Goal: Task Accomplishment & Management: Use online tool/utility

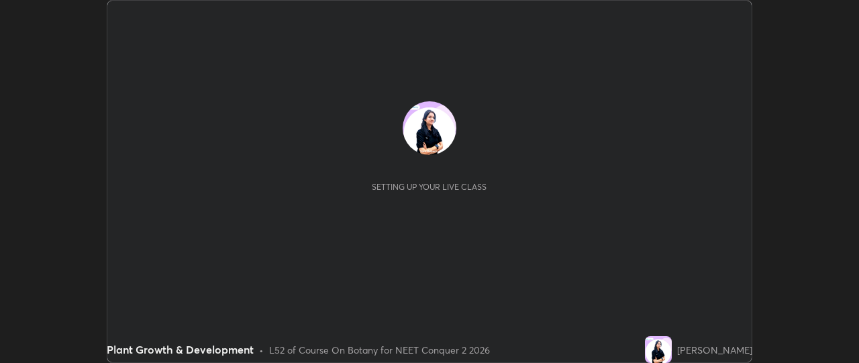
scroll to position [363, 858]
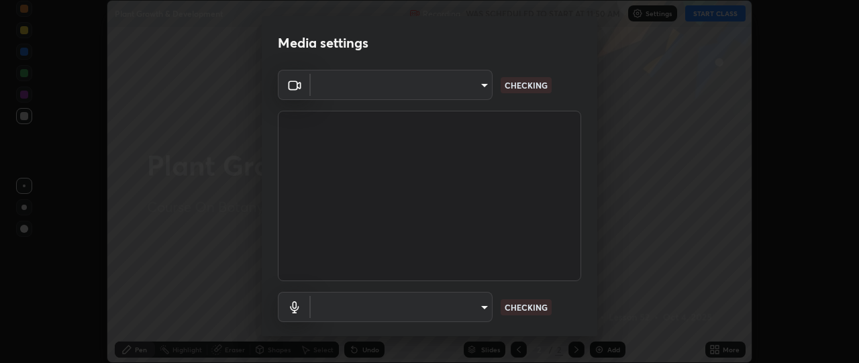
type input "49ae221ac10e7450fae1aa5d9d074b6745a4d7b76778b29691f85c0d3e1dda1d"
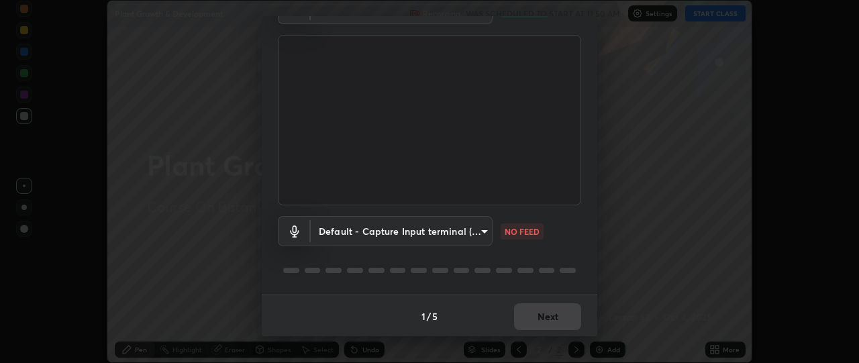
scroll to position [77, 0]
click at [478, 227] on body "Erase all Plant Growth & Development Recording WAS SCHEDULED TO START AT 11:50 …" at bounding box center [429, 181] width 859 height 363
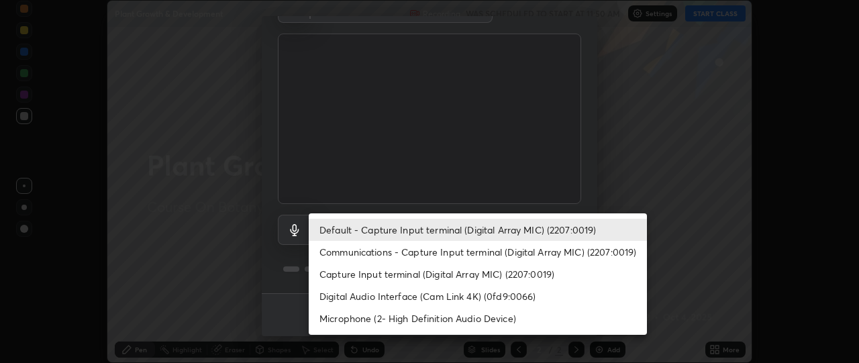
click at [523, 253] on li "Communications - Capture Input terminal (Digital Array MIC) (2207:0019)" at bounding box center [478, 252] width 338 height 22
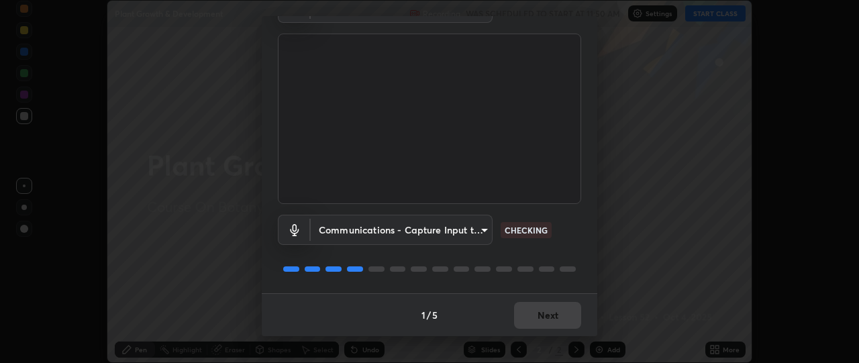
click at [478, 228] on body "Erase all Plant Growth & Development Recording WAS SCHEDULED TO START AT 11:50 …" at bounding box center [429, 181] width 859 height 363
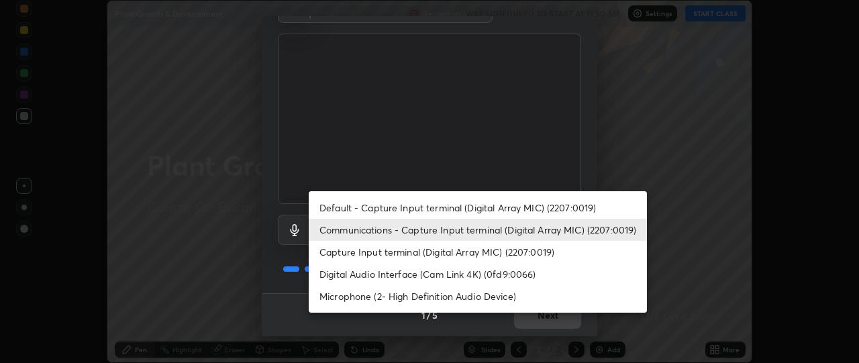
click at [530, 205] on li "Default - Capture Input terminal (Digital Array MIC) (2207:0019)" at bounding box center [478, 208] width 338 height 22
type input "default"
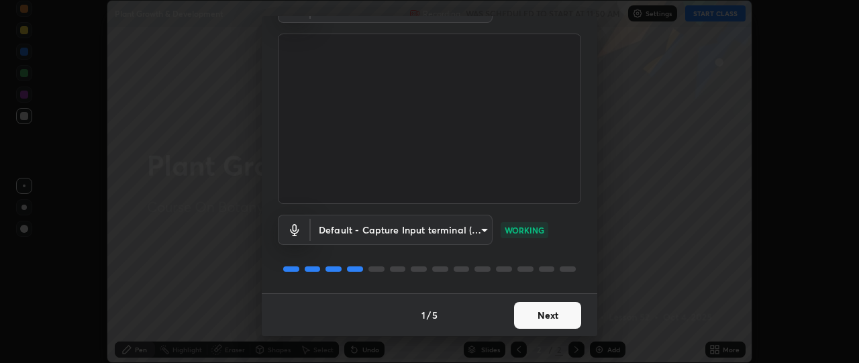
click at [543, 316] on button "Next" at bounding box center [547, 315] width 67 height 27
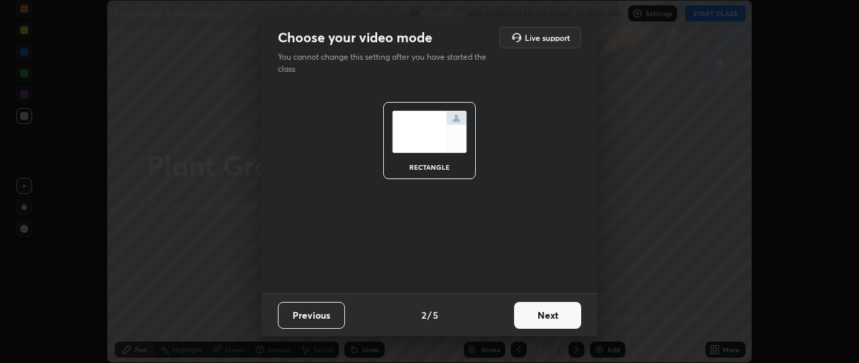
click at [556, 313] on button "Next" at bounding box center [547, 315] width 67 height 27
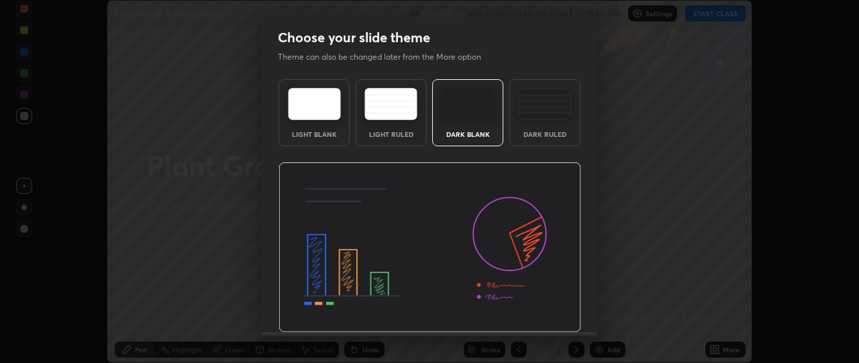
click at [567, 321] on img at bounding box center [429, 247] width 303 height 170
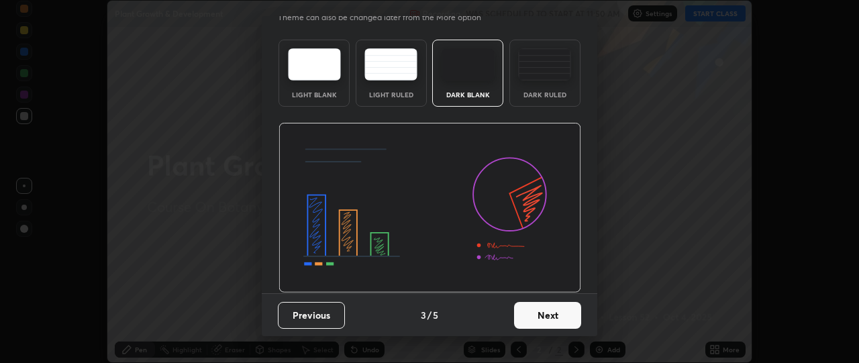
click at [544, 317] on button "Next" at bounding box center [547, 315] width 67 height 27
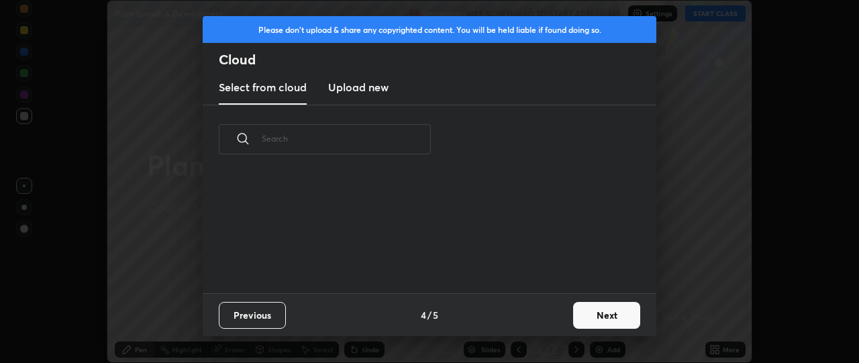
scroll to position [119, 431]
click at [614, 317] on button "Next" at bounding box center [606, 315] width 67 height 27
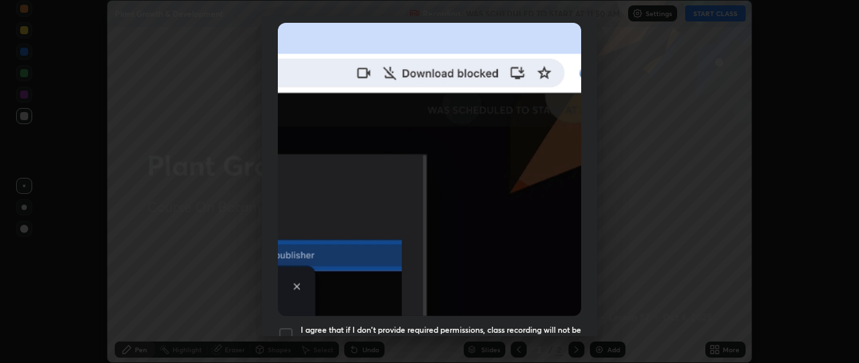
scroll to position [294, 0]
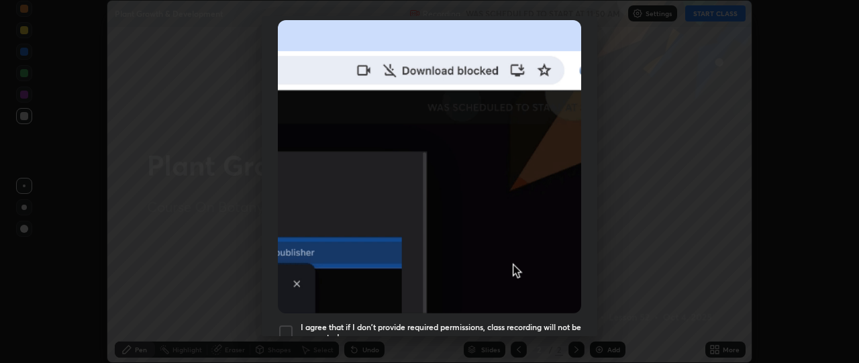
click at [283, 324] on div at bounding box center [286, 332] width 16 height 16
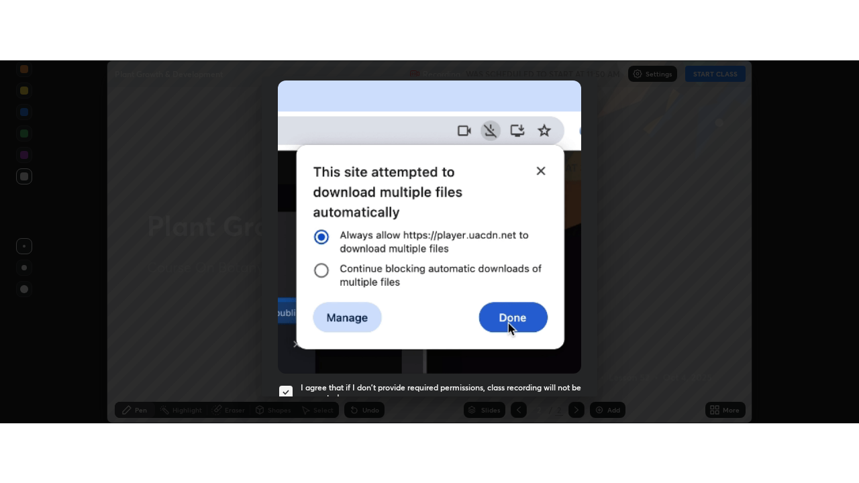
scroll to position [351, 0]
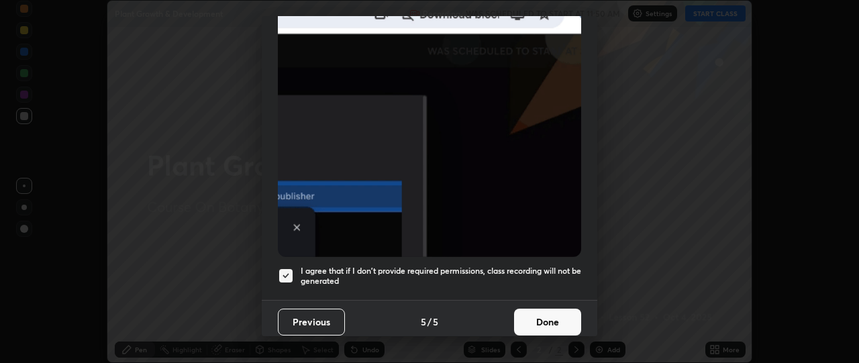
click at [549, 309] on button "Done" at bounding box center [547, 322] width 67 height 27
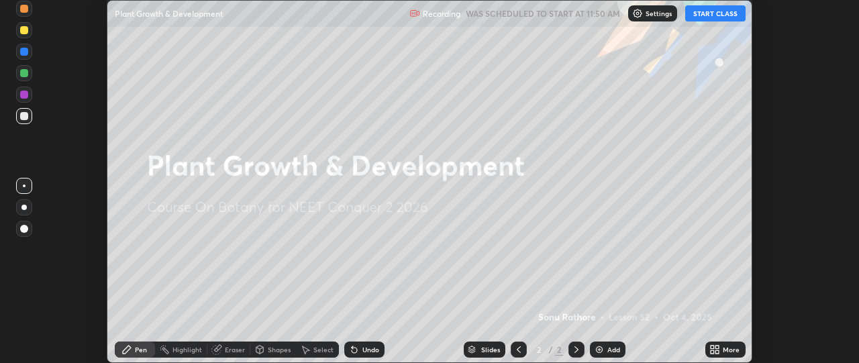
click at [717, 352] on icon at bounding box center [717, 351] width 3 height 3
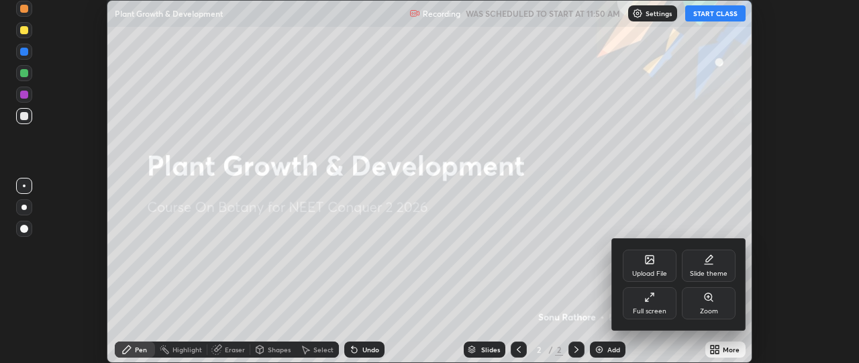
click at [667, 313] on div "Full screen" at bounding box center [650, 303] width 54 height 32
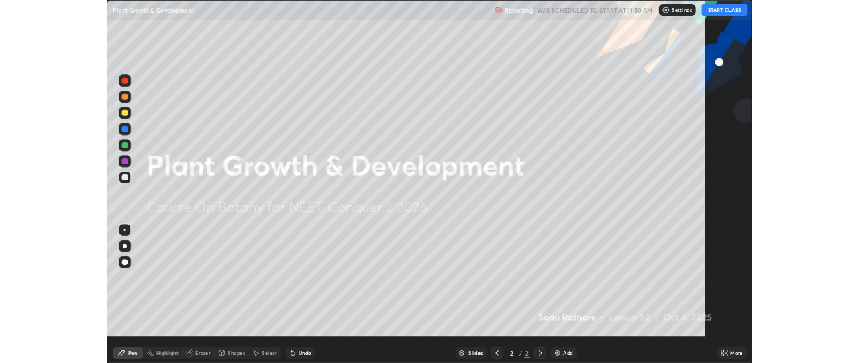
scroll to position [483, 859]
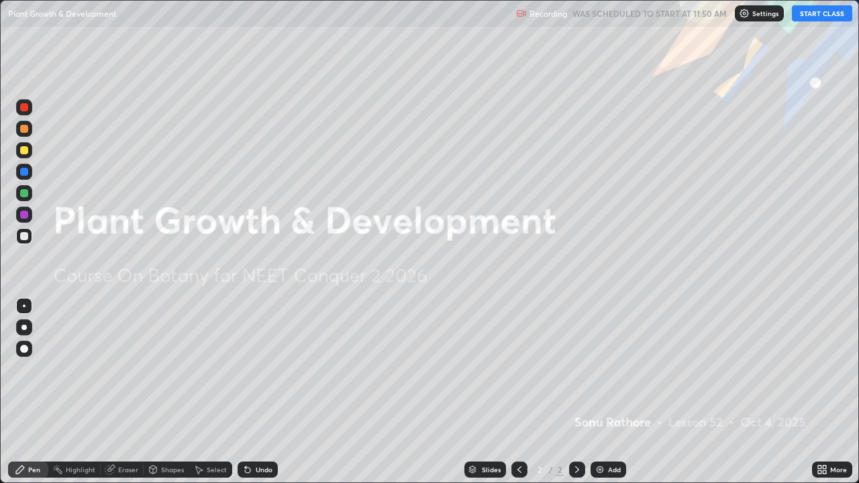
click at [836, 9] on button "START CLASS" at bounding box center [822, 13] width 60 height 16
click at [604, 362] on div "Add" at bounding box center [608, 470] width 36 height 16
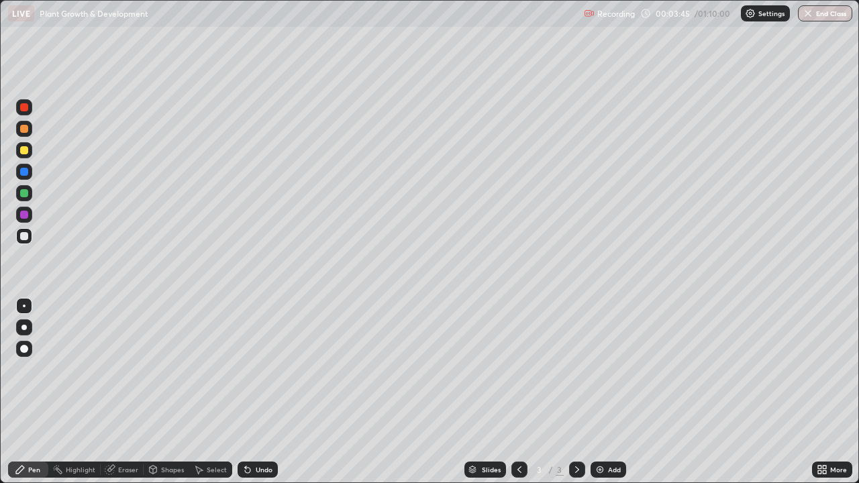
click at [130, 362] on div "Eraser" at bounding box center [122, 470] width 43 height 16
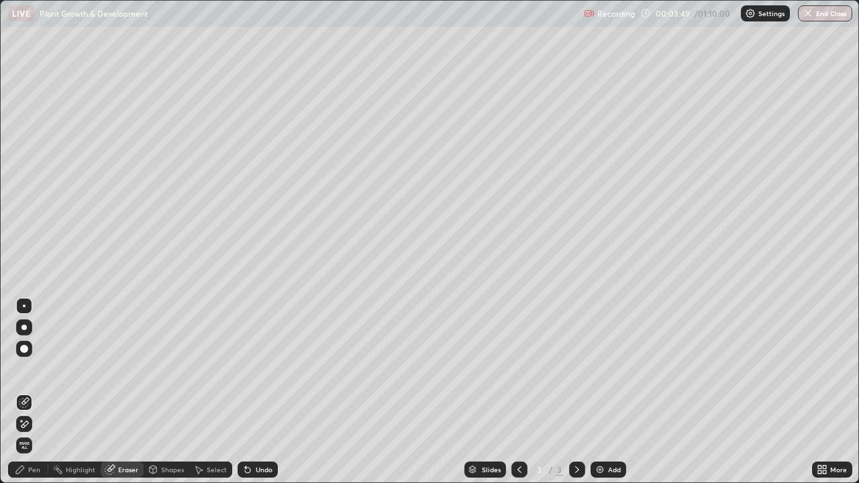
click at [35, 362] on div "Pen" at bounding box center [34, 469] width 12 height 7
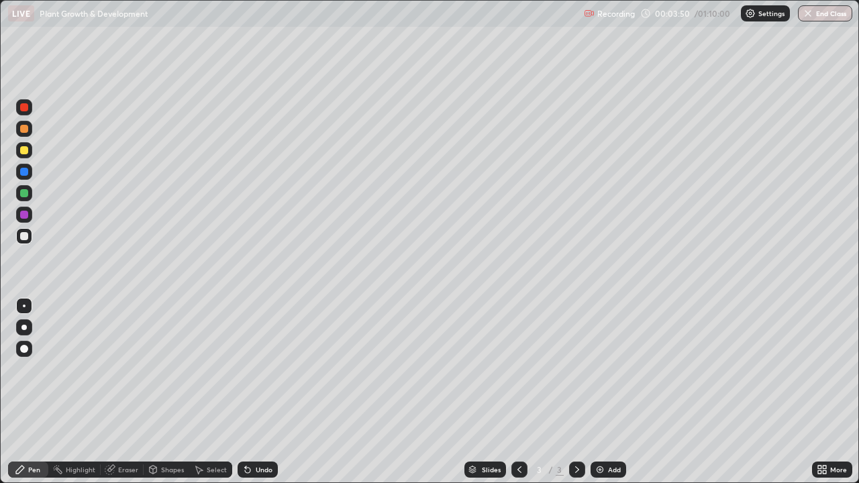
click at [25, 149] on div at bounding box center [24, 150] width 8 height 8
click at [24, 236] on div at bounding box center [24, 236] width 8 height 8
click at [133, 362] on div "Eraser" at bounding box center [122, 470] width 43 height 16
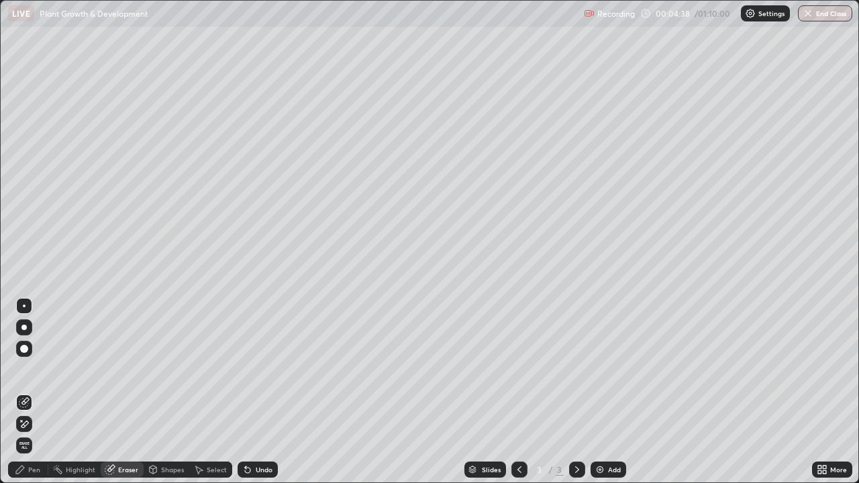
click at [38, 362] on div "Pen" at bounding box center [28, 470] width 40 height 16
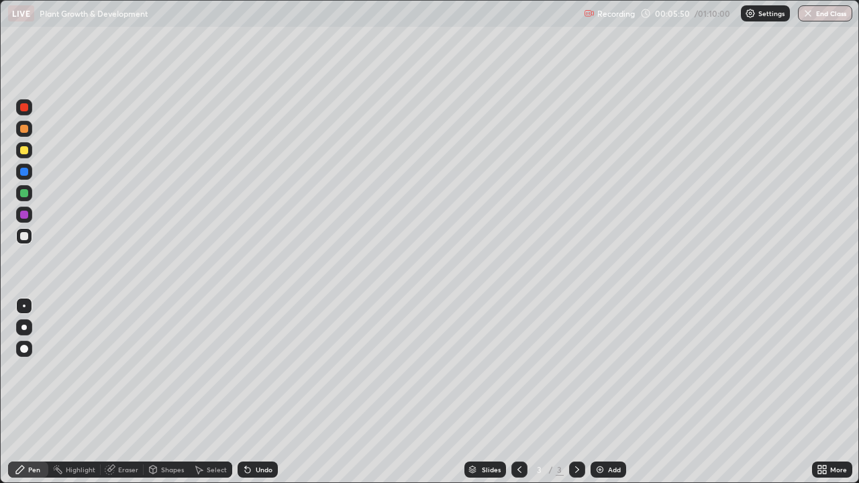
click at [123, 362] on div "Eraser" at bounding box center [122, 470] width 43 height 16
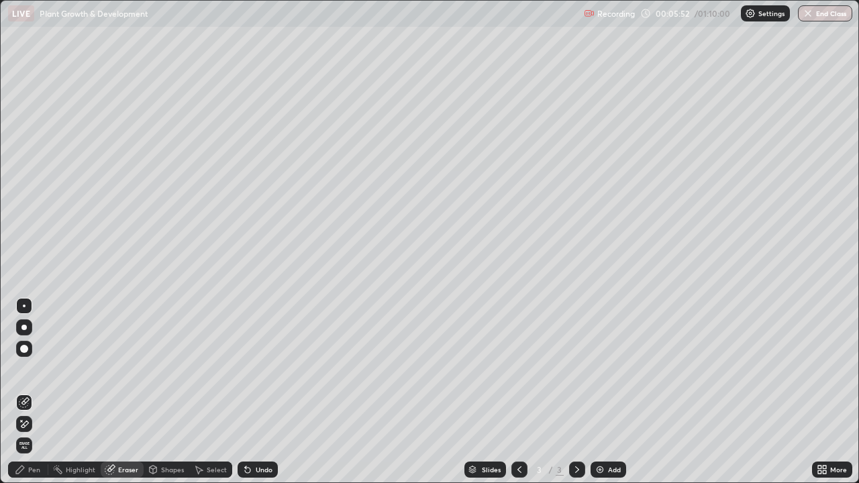
click at [36, 362] on div "Pen" at bounding box center [28, 470] width 40 height 16
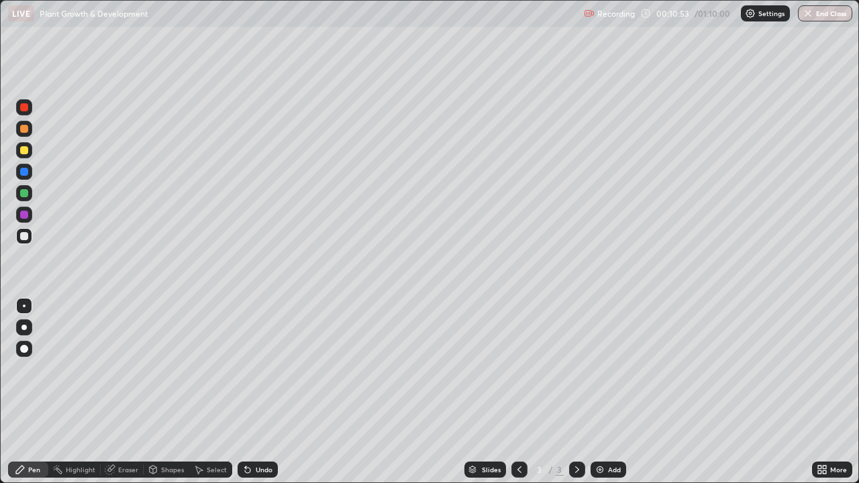
click at [824, 362] on icon at bounding box center [823, 471] width 3 height 3
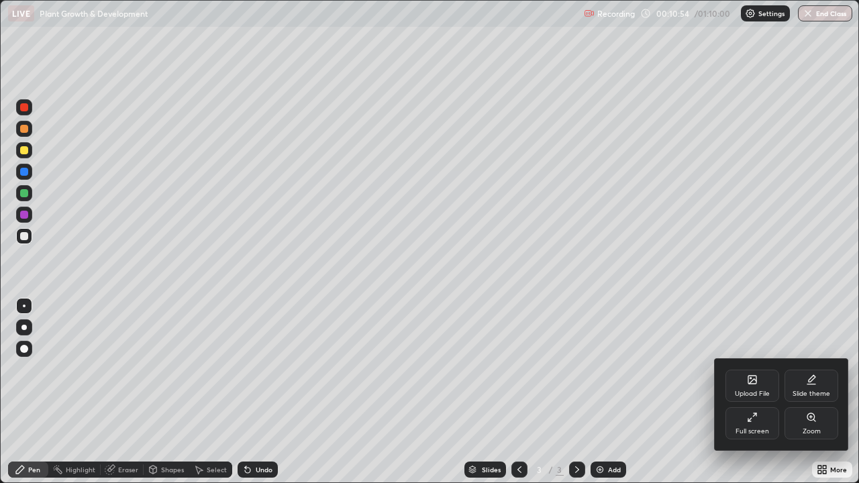
click at [752, 362] on div "Full screen" at bounding box center [752, 423] width 54 height 32
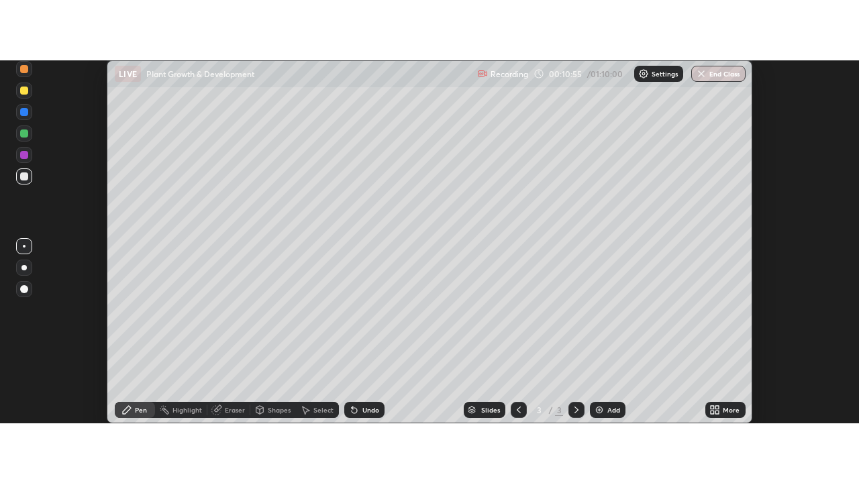
scroll to position [66720, 66225]
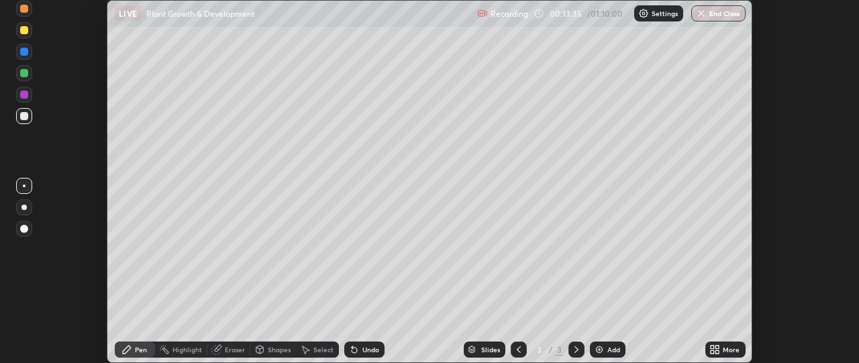
click at [730, 354] on div "More" at bounding box center [725, 349] width 40 height 16
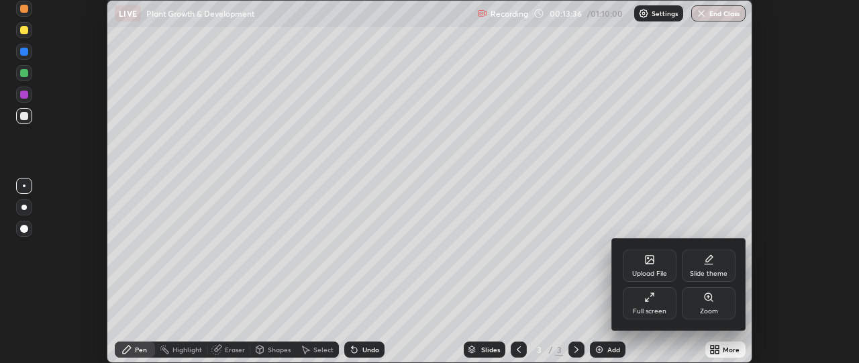
click at [662, 303] on div "Full screen" at bounding box center [650, 303] width 54 height 32
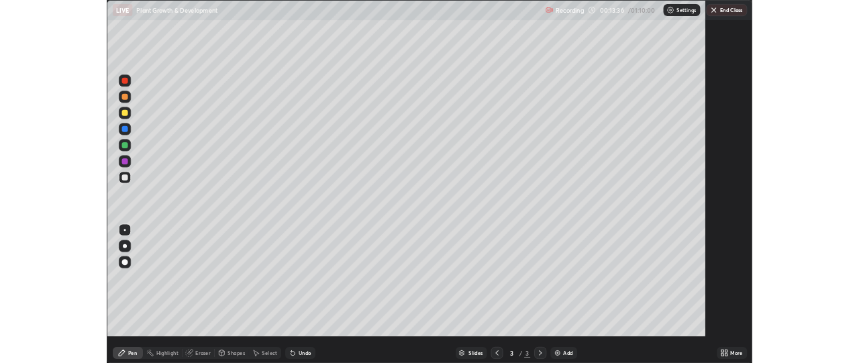
scroll to position [483, 859]
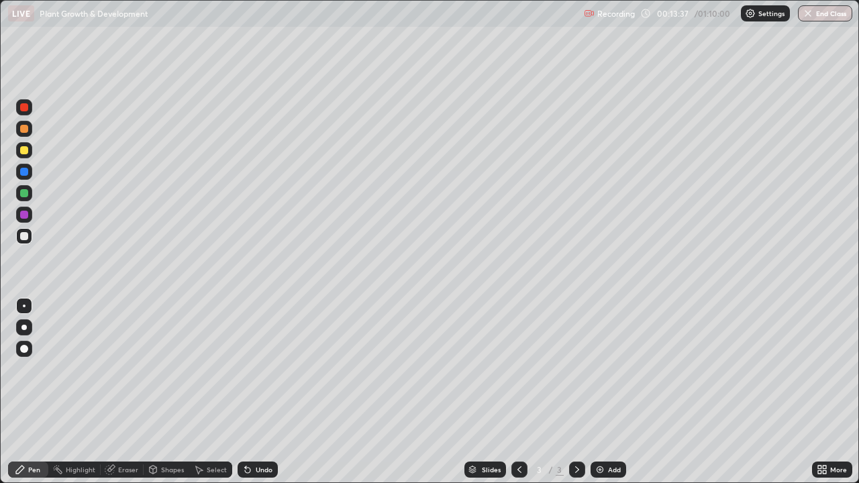
click at [612, 362] on div "Add" at bounding box center [614, 469] width 13 height 7
click at [25, 128] on div at bounding box center [24, 129] width 8 height 8
click at [24, 327] on div at bounding box center [23, 327] width 5 height 5
click at [25, 235] on div at bounding box center [24, 236] width 8 height 8
click at [24, 306] on div at bounding box center [24, 306] width 3 height 3
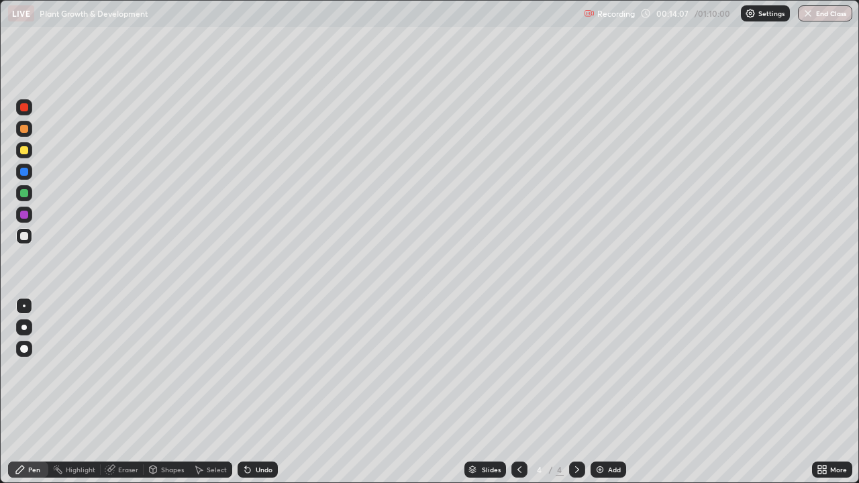
click at [23, 235] on div at bounding box center [24, 236] width 8 height 8
click at [23, 150] on div at bounding box center [24, 150] width 8 height 8
click at [25, 237] on div at bounding box center [24, 236] width 8 height 8
click at [23, 193] on div at bounding box center [24, 193] width 8 height 8
click at [23, 111] on div at bounding box center [24, 107] width 8 height 8
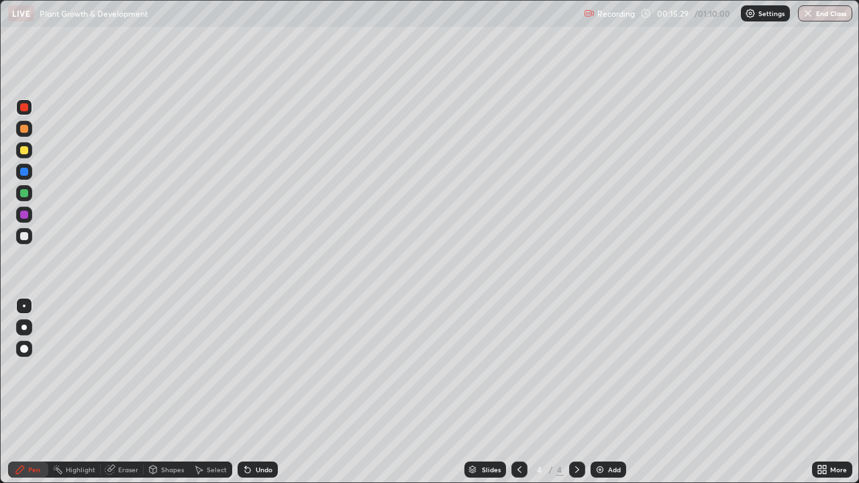
click at [23, 214] on div at bounding box center [24, 215] width 8 height 8
click at [25, 150] on div at bounding box center [24, 150] width 8 height 8
click at [27, 110] on div at bounding box center [24, 107] width 8 height 8
click at [23, 148] on div at bounding box center [24, 150] width 8 height 8
click at [25, 237] on div at bounding box center [24, 236] width 8 height 8
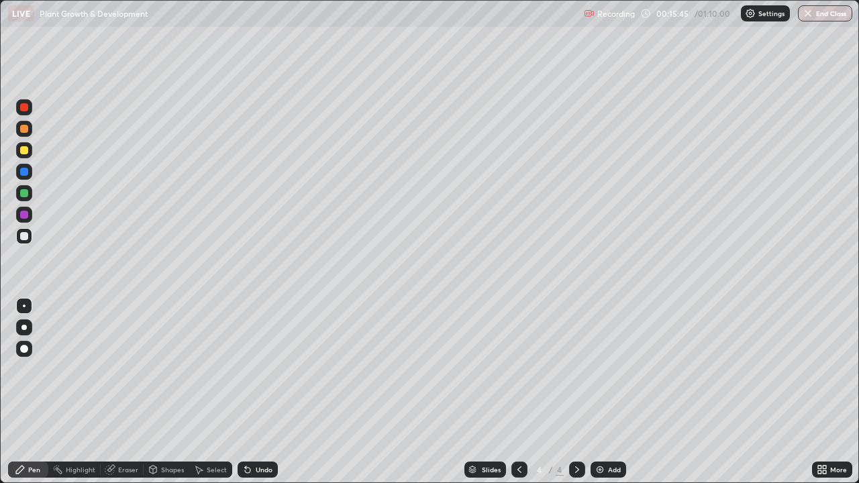
click at [24, 306] on div at bounding box center [24, 306] width 3 height 3
click at [116, 362] on div "Eraser" at bounding box center [122, 470] width 43 height 16
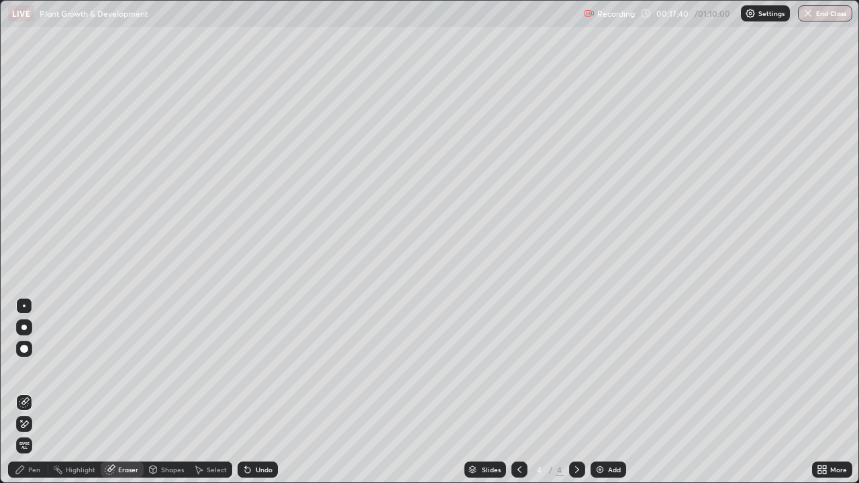
click at [32, 362] on div "Pen" at bounding box center [34, 469] width 12 height 7
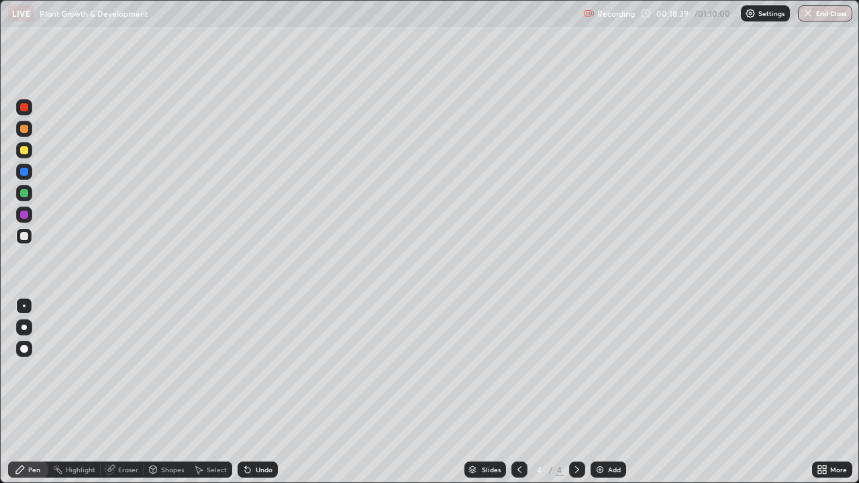
click at [604, 362] on img at bounding box center [599, 469] width 11 height 11
click at [20, 235] on div at bounding box center [24, 236] width 8 height 8
click at [823, 362] on icon at bounding box center [823, 467] width 3 height 3
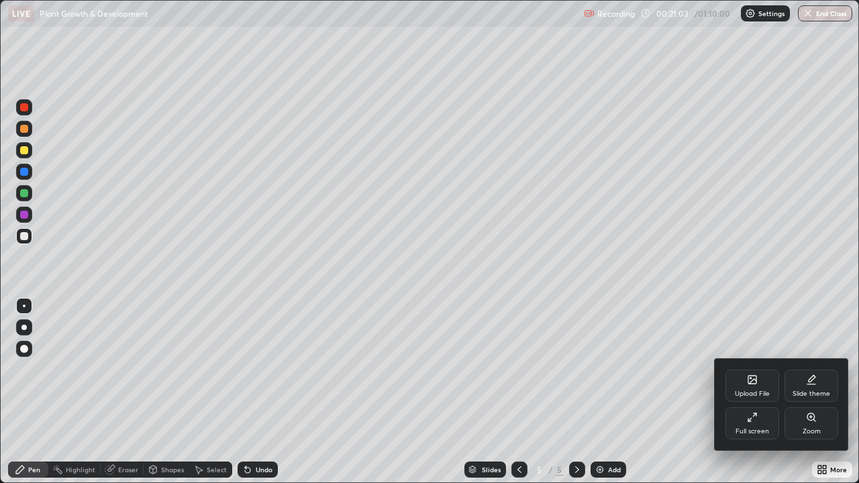
click at [753, 362] on div "Full screen" at bounding box center [752, 431] width 34 height 7
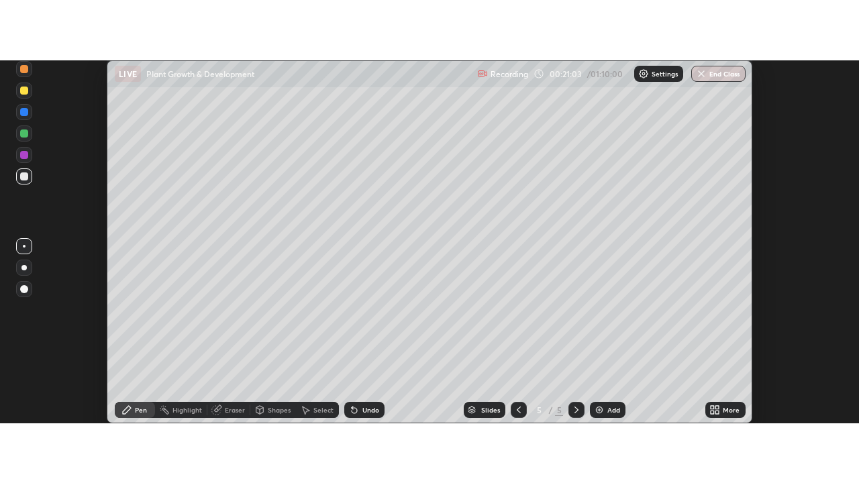
scroll to position [66720, 66225]
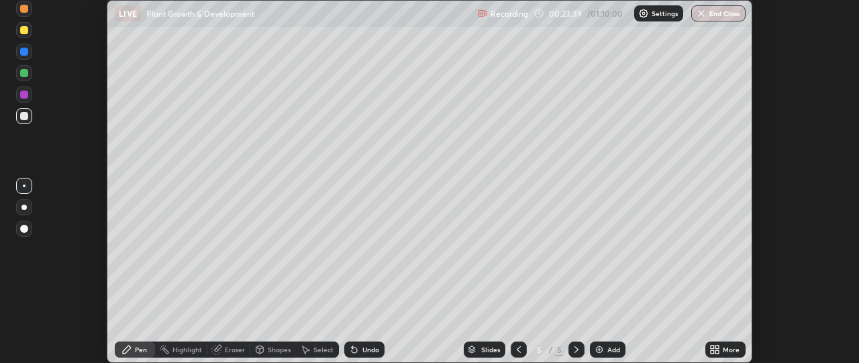
click at [725, 350] on div "More" at bounding box center [730, 349] width 17 height 7
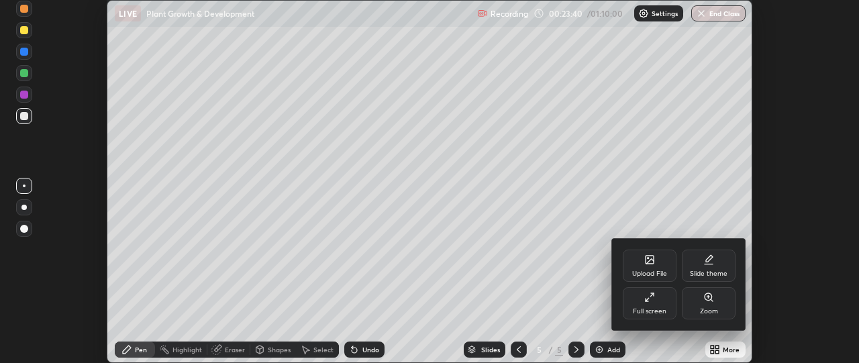
click at [655, 304] on div "Full screen" at bounding box center [650, 303] width 54 height 32
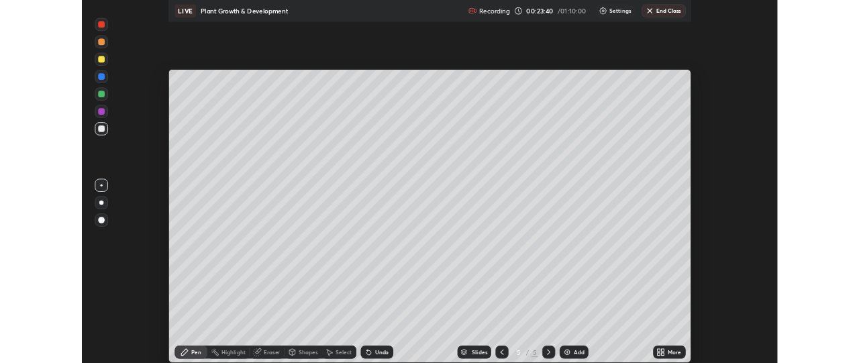
scroll to position [483, 859]
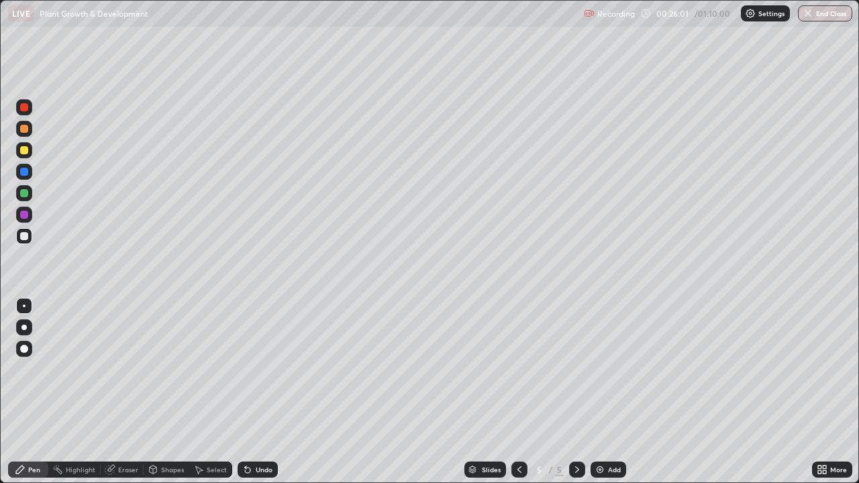
click at [31, 125] on div at bounding box center [24, 129] width 16 height 16
click at [24, 327] on div at bounding box center [23, 327] width 5 height 5
click at [24, 237] on div at bounding box center [24, 236] width 8 height 8
click at [24, 146] on div at bounding box center [24, 150] width 8 height 8
click at [23, 305] on div at bounding box center [24, 306] width 3 height 3
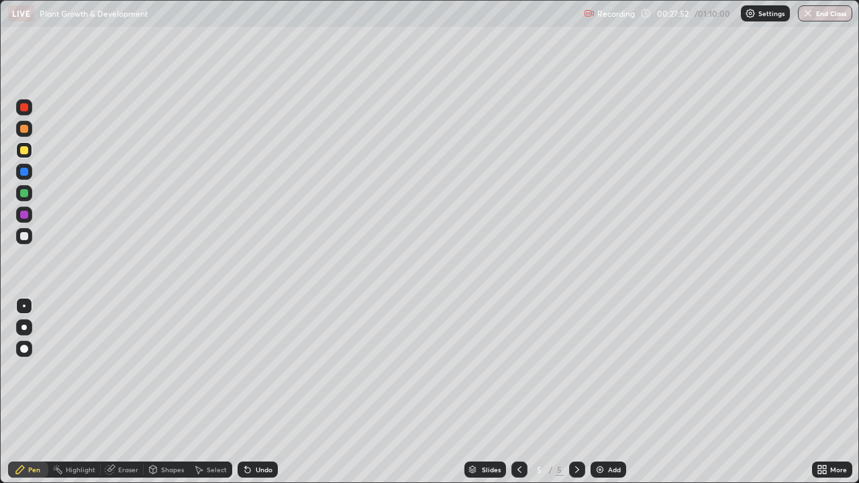
click at [30, 131] on div at bounding box center [24, 129] width 16 height 16
click at [25, 150] on div at bounding box center [24, 150] width 8 height 8
click at [517, 362] on icon at bounding box center [519, 469] width 4 height 7
click at [576, 362] on icon at bounding box center [577, 469] width 11 height 11
click at [745, 21] on div "Settings" at bounding box center [765, 13] width 49 height 16
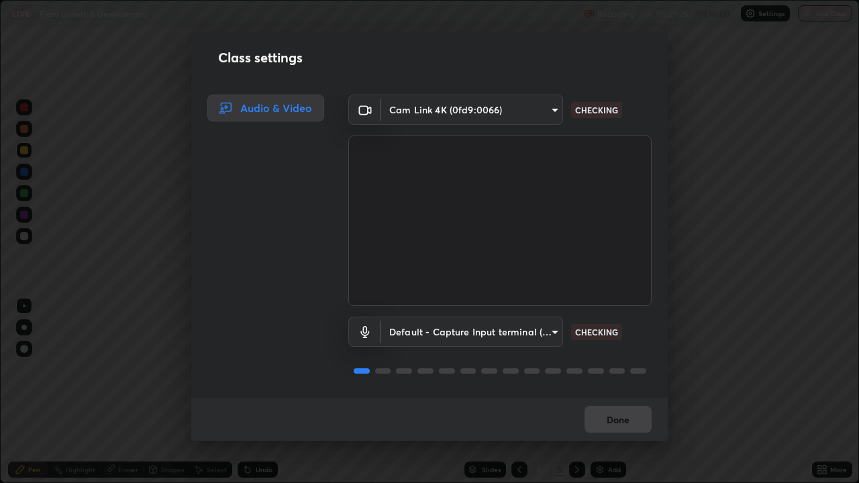
click at [760, 169] on div "Class settings Audio & Video Cam Link 4K (0fd9:0066) 49ae221ac10e7450fae1aa5d9d…" at bounding box center [429, 241] width 859 height 483
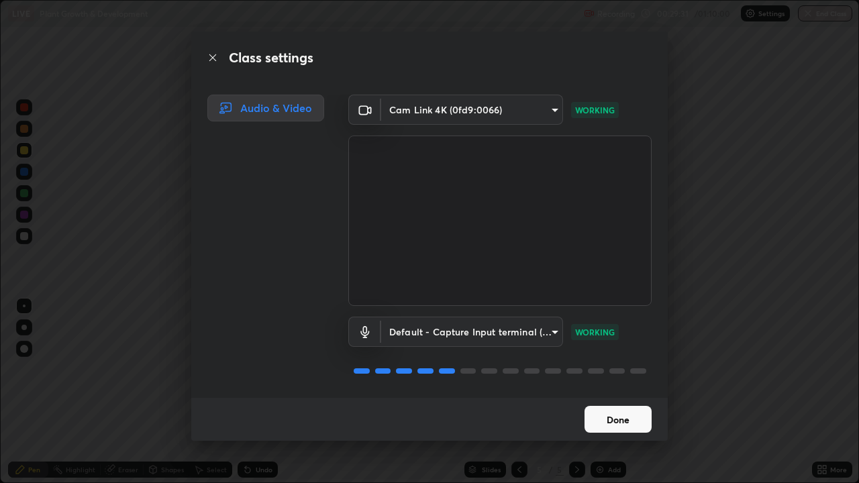
click at [627, 362] on button "Done" at bounding box center [617, 419] width 67 height 27
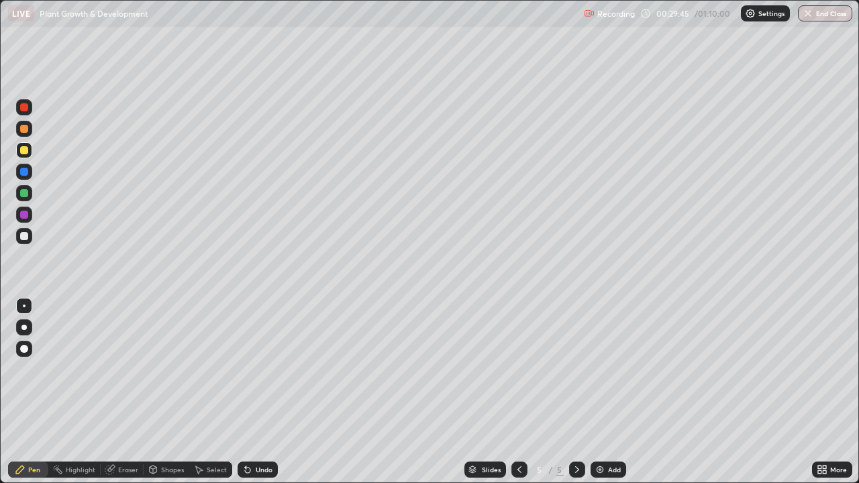
click at [518, 362] on icon at bounding box center [519, 469] width 11 height 11
click at [580, 362] on icon at bounding box center [577, 469] width 11 height 11
click at [518, 362] on icon at bounding box center [519, 469] width 11 height 11
click at [575, 362] on icon at bounding box center [577, 469] width 11 height 11
click at [518, 362] on icon at bounding box center [519, 469] width 11 height 11
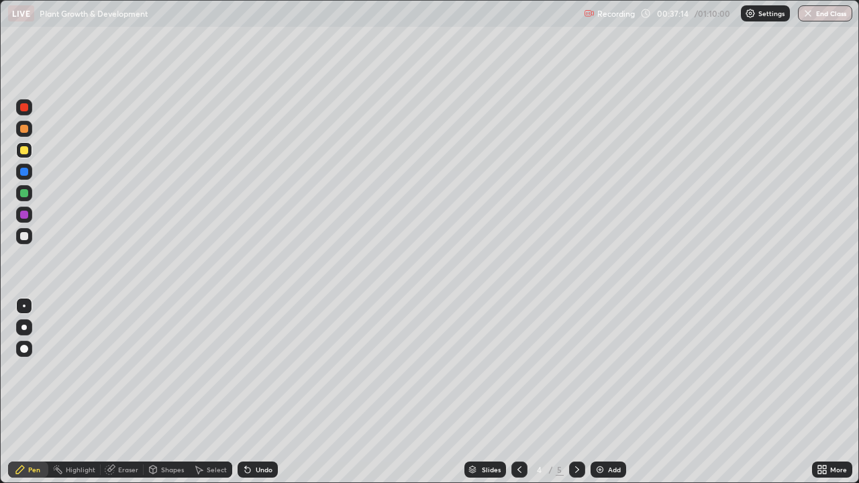
click at [576, 362] on icon at bounding box center [577, 469] width 11 height 11
click at [830, 362] on div "More" at bounding box center [838, 469] width 17 height 7
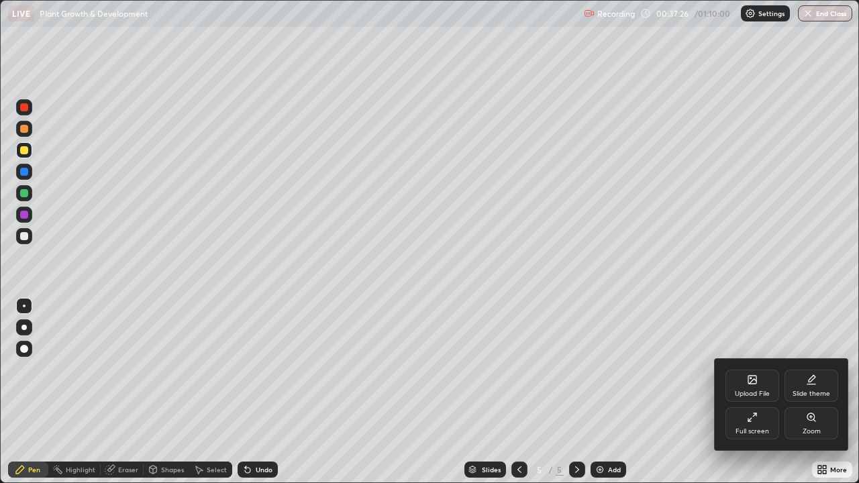
click at [761, 362] on div "Full screen" at bounding box center [752, 423] width 54 height 32
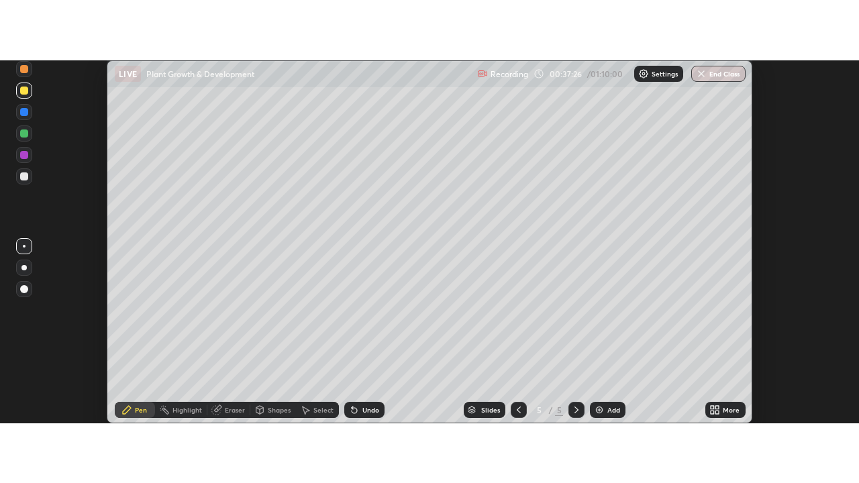
scroll to position [66720, 66225]
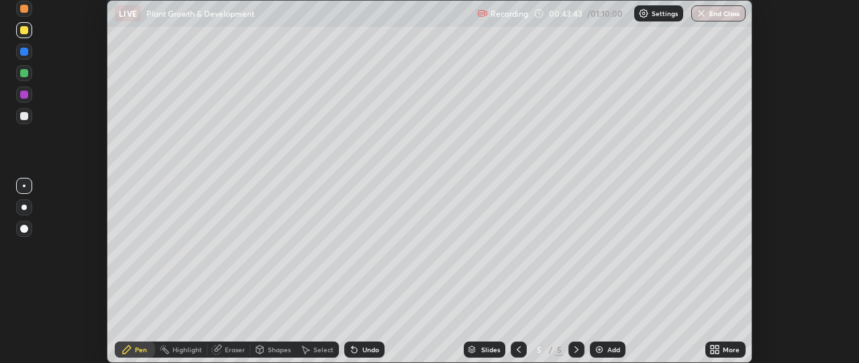
click at [717, 352] on icon at bounding box center [717, 351] width 3 height 3
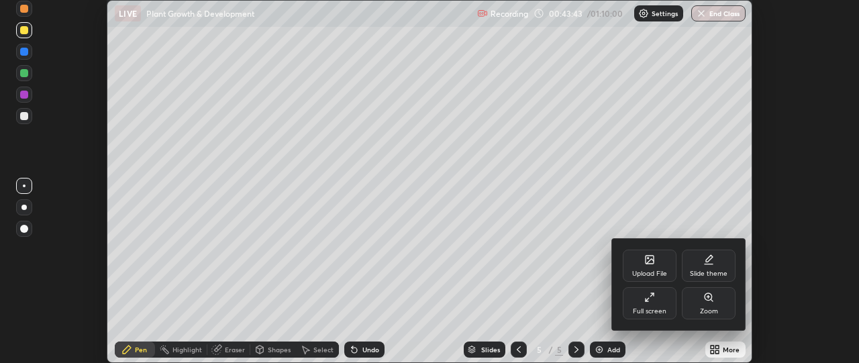
click at [659, 305] on div "Full screen" at bounding box center [650, 303] width 54 height 32
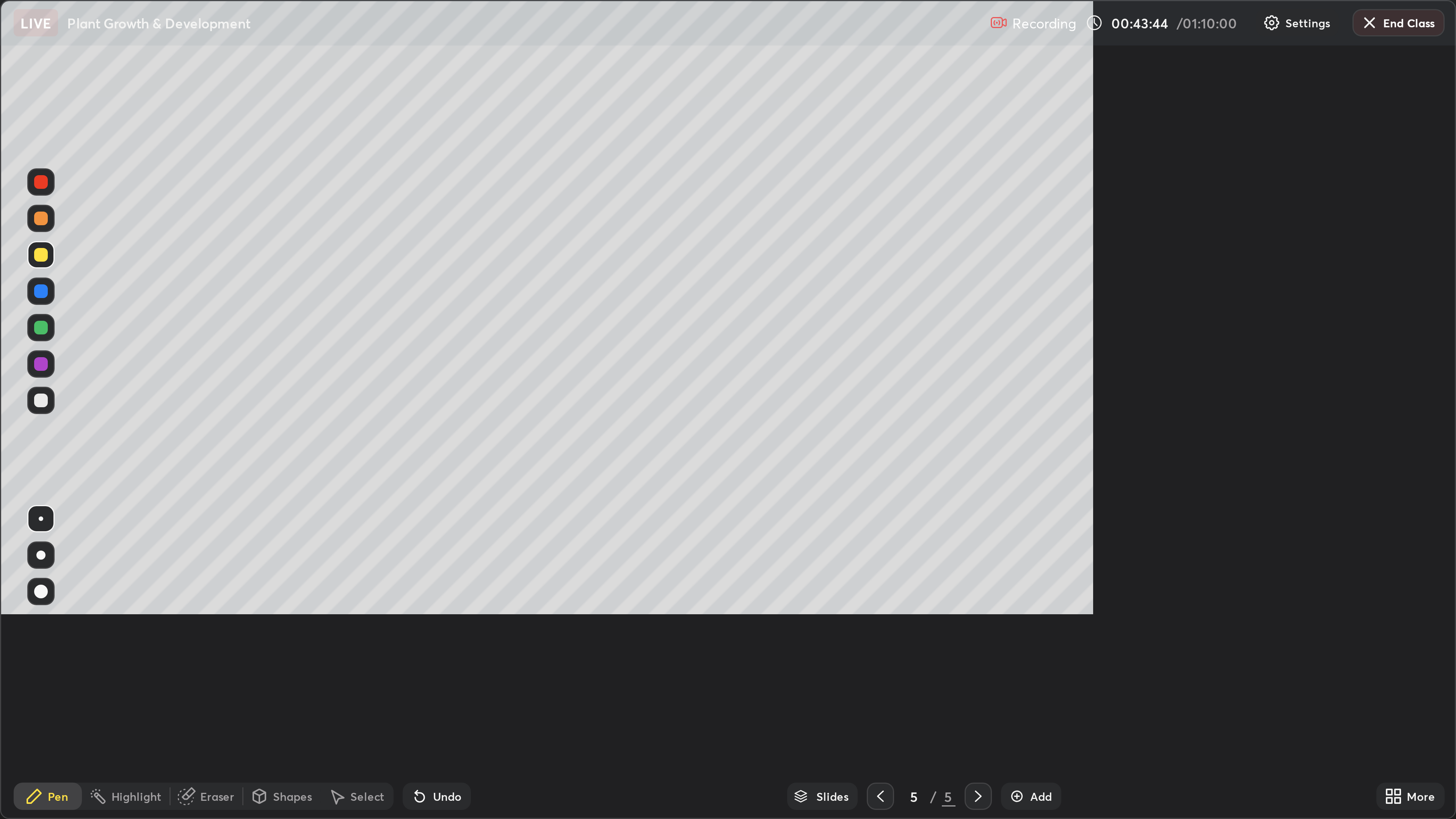
scroll to position [273, 486]
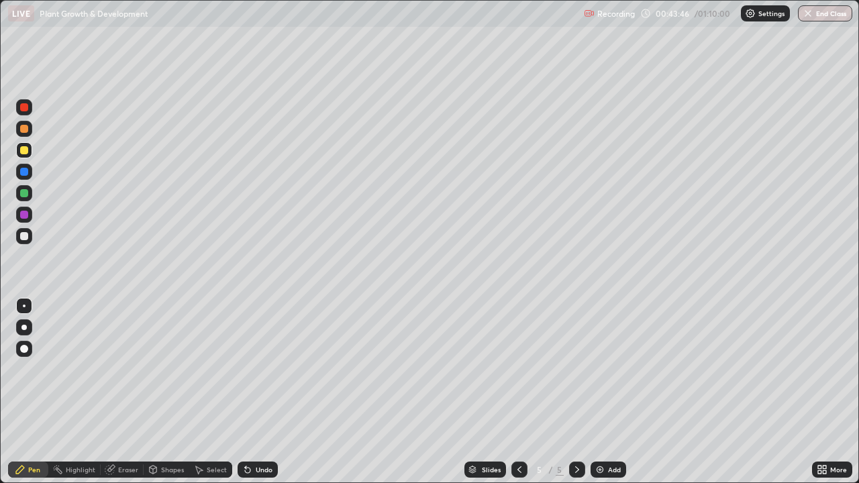
click at [814, 9] on button "End Class" at bounding box center [825, 13] width 54 height 16
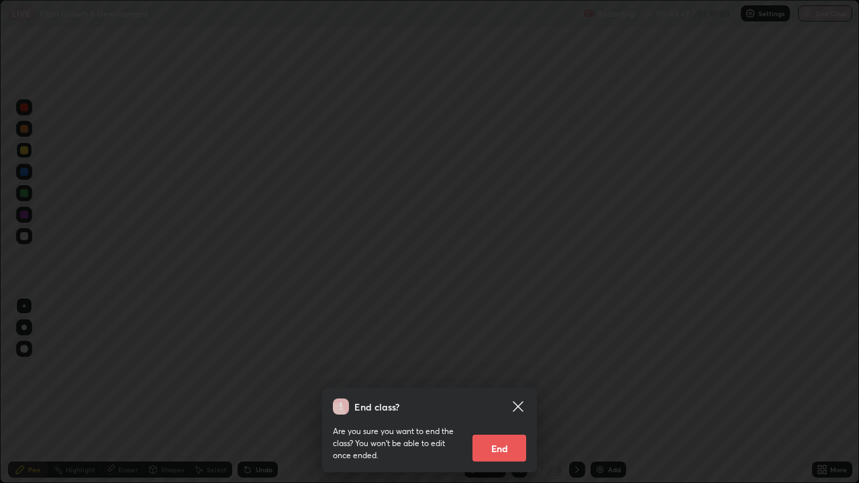
click at [508, 362] on button "End" at bounding box center [499, 448] width 54 height 27
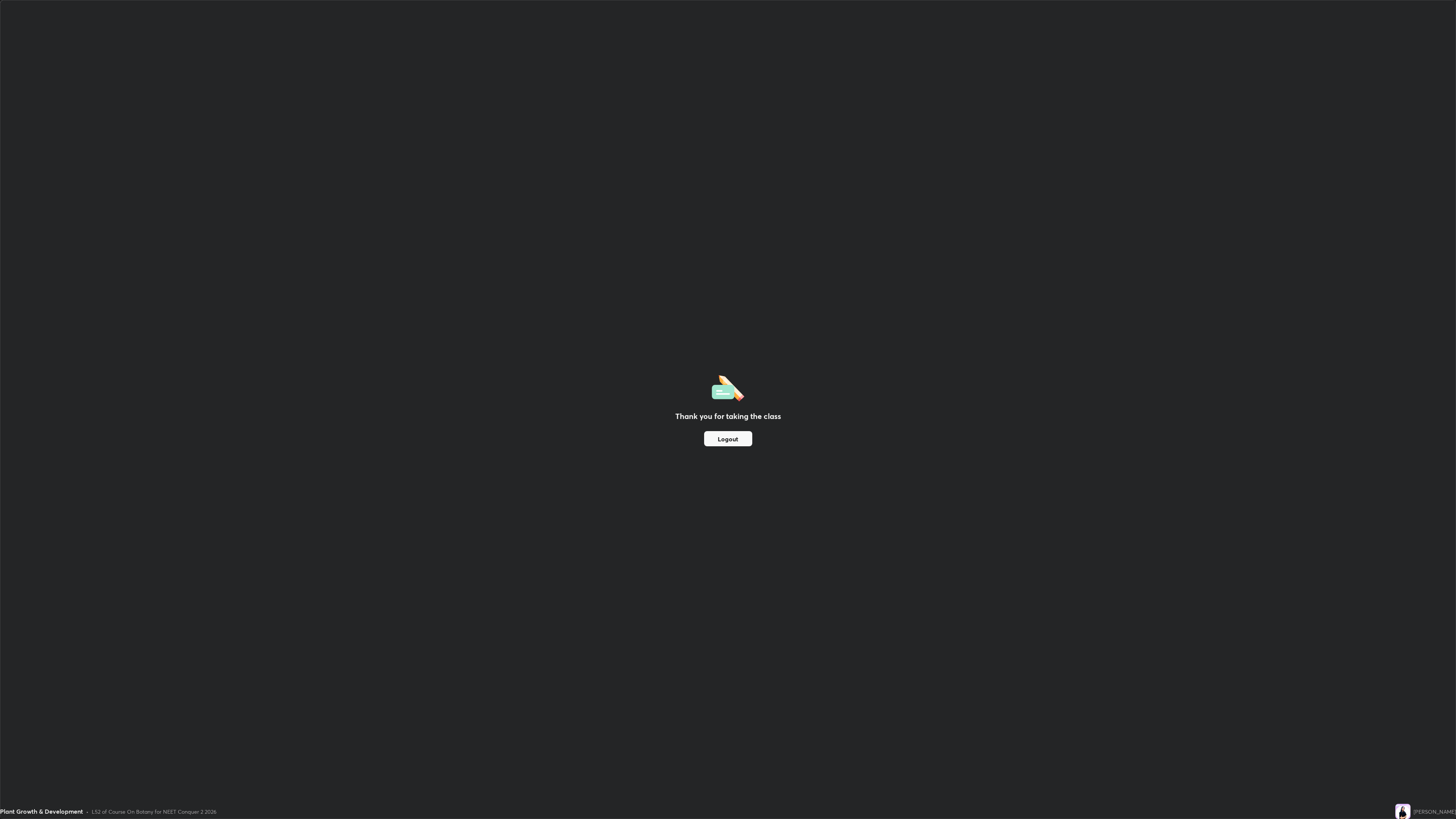
click at [360, 34] on div "Thank you for taking the class Logout" at bounding box center [728, 410] width 1455 height 818
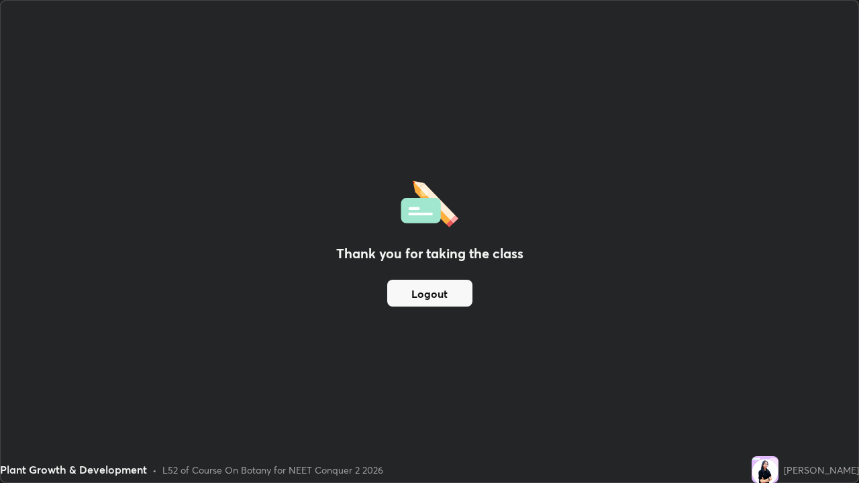
click at [683, 264] on div "Thank you for taking the class Logout" at bounding box center [429, 242] width 857 height 482
click at [685, 268] on div "Thank you for taking the class Logout" at bounding box center [429, 242] width 857 height 482
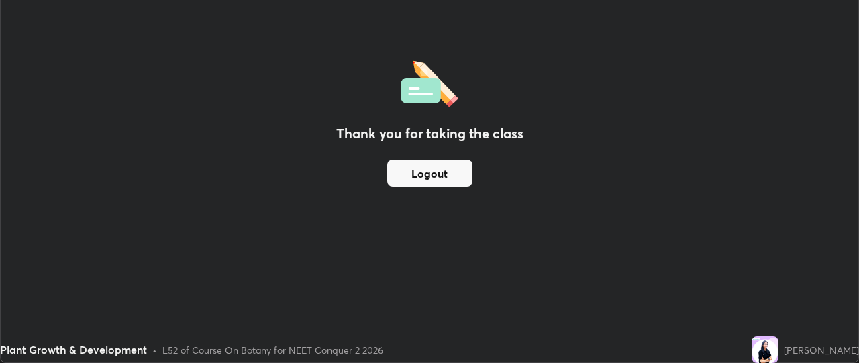
scroll to position [66720, 66225]
